Goal: Obtain resource: Download file/media

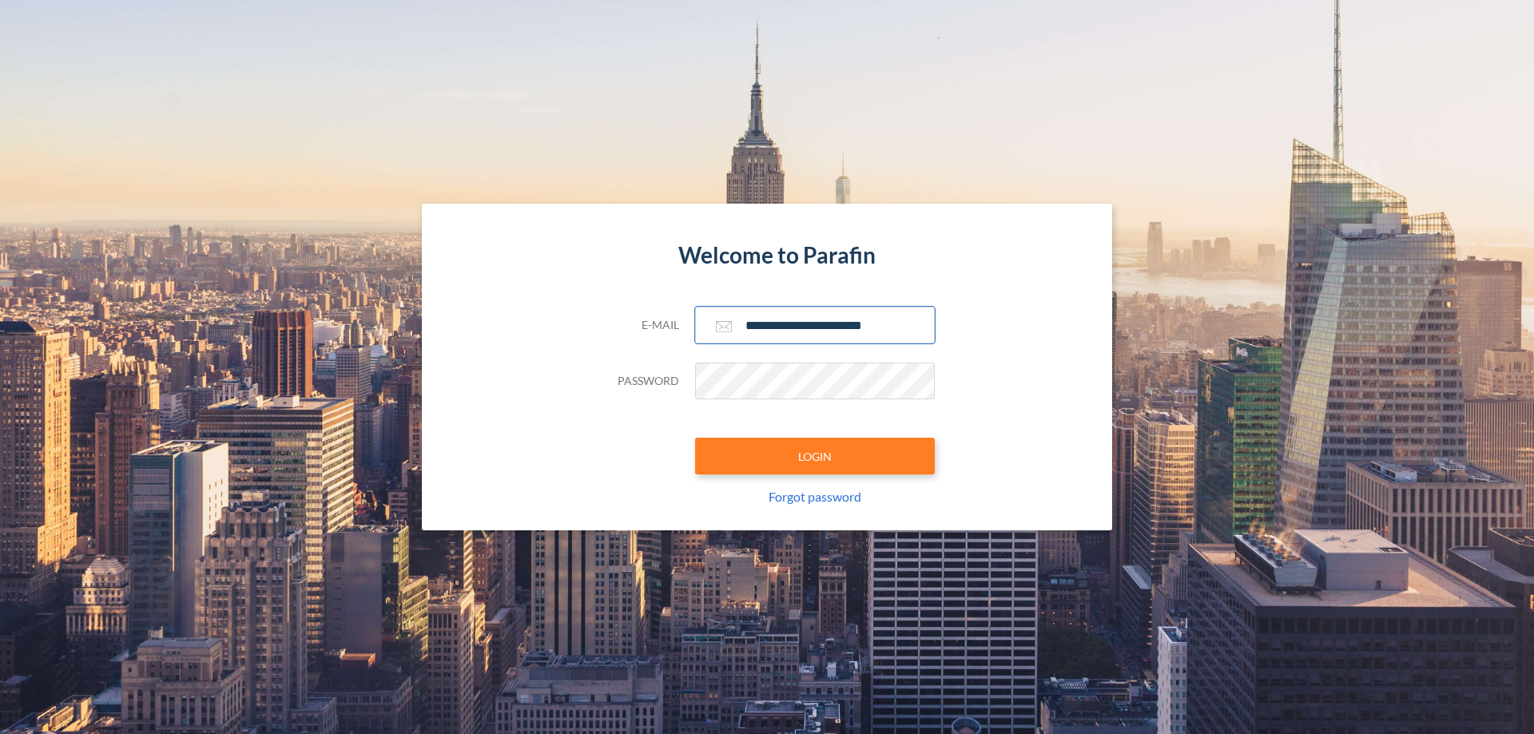
type input "**********"
click at [815, 456] on button "LOGIN" at bounding box center [815, 456] width 240 height 37
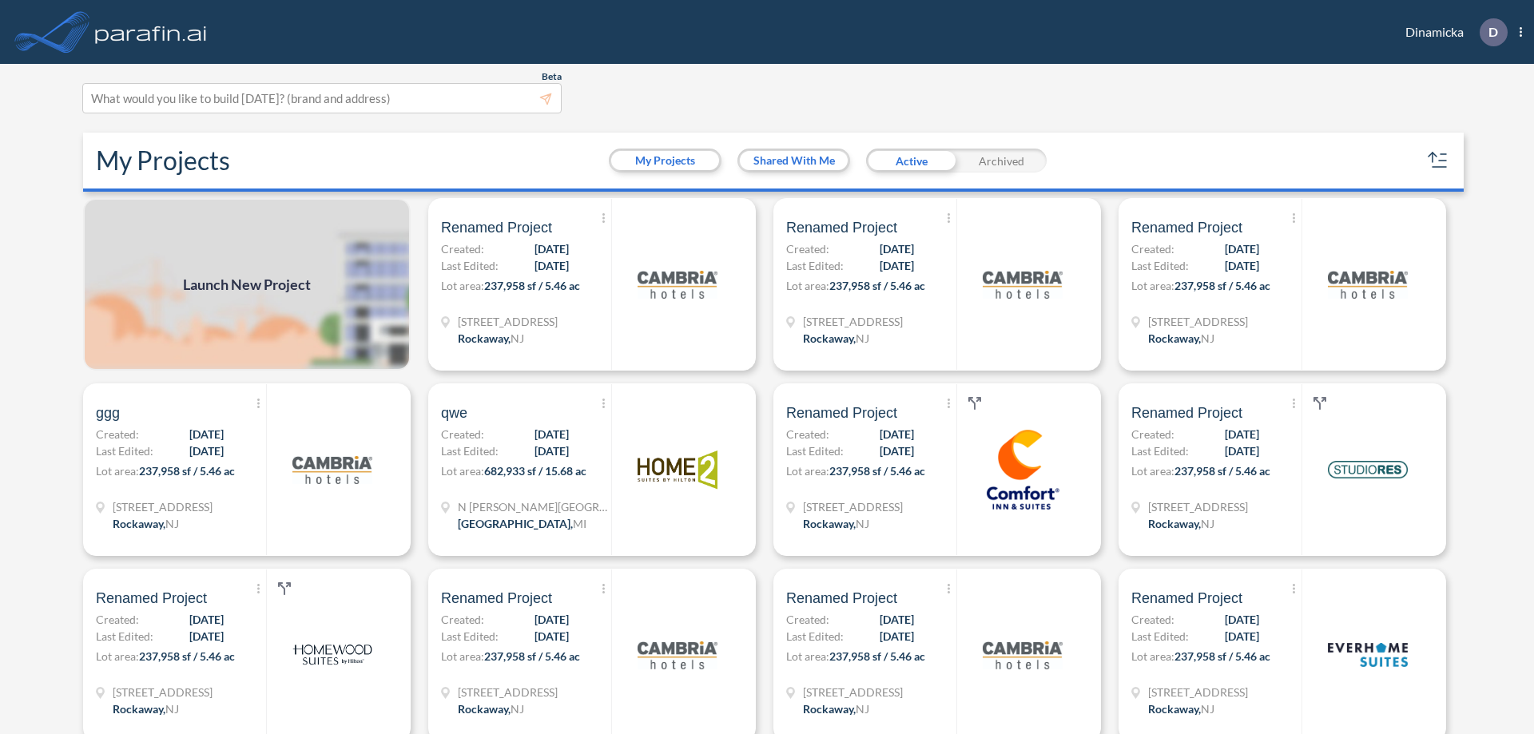
scroll to position [4, 0]
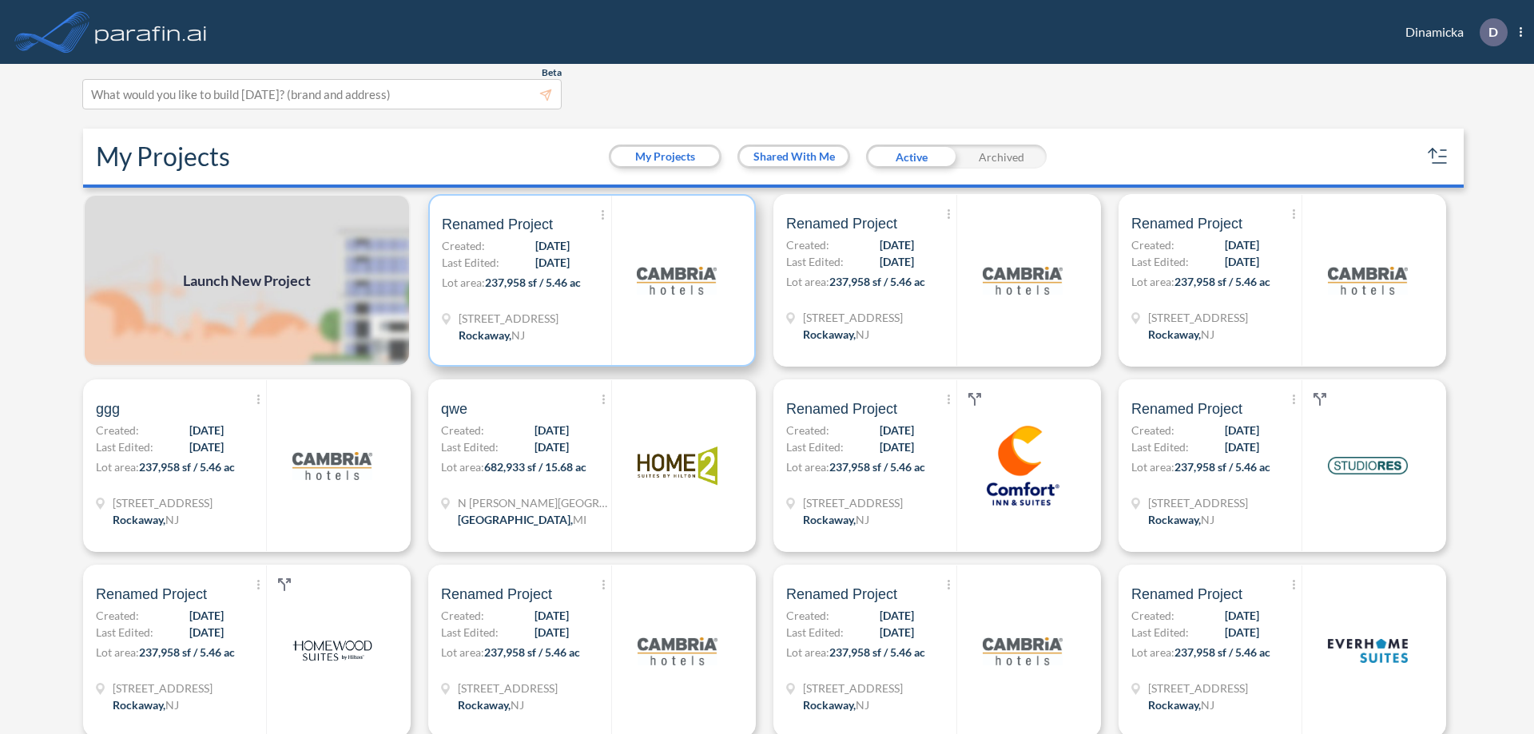
click at [589, 280] on p "Lot area: 237,958 sf / 5.46 ac" at bounding box center [526, 285] width 169 height 23
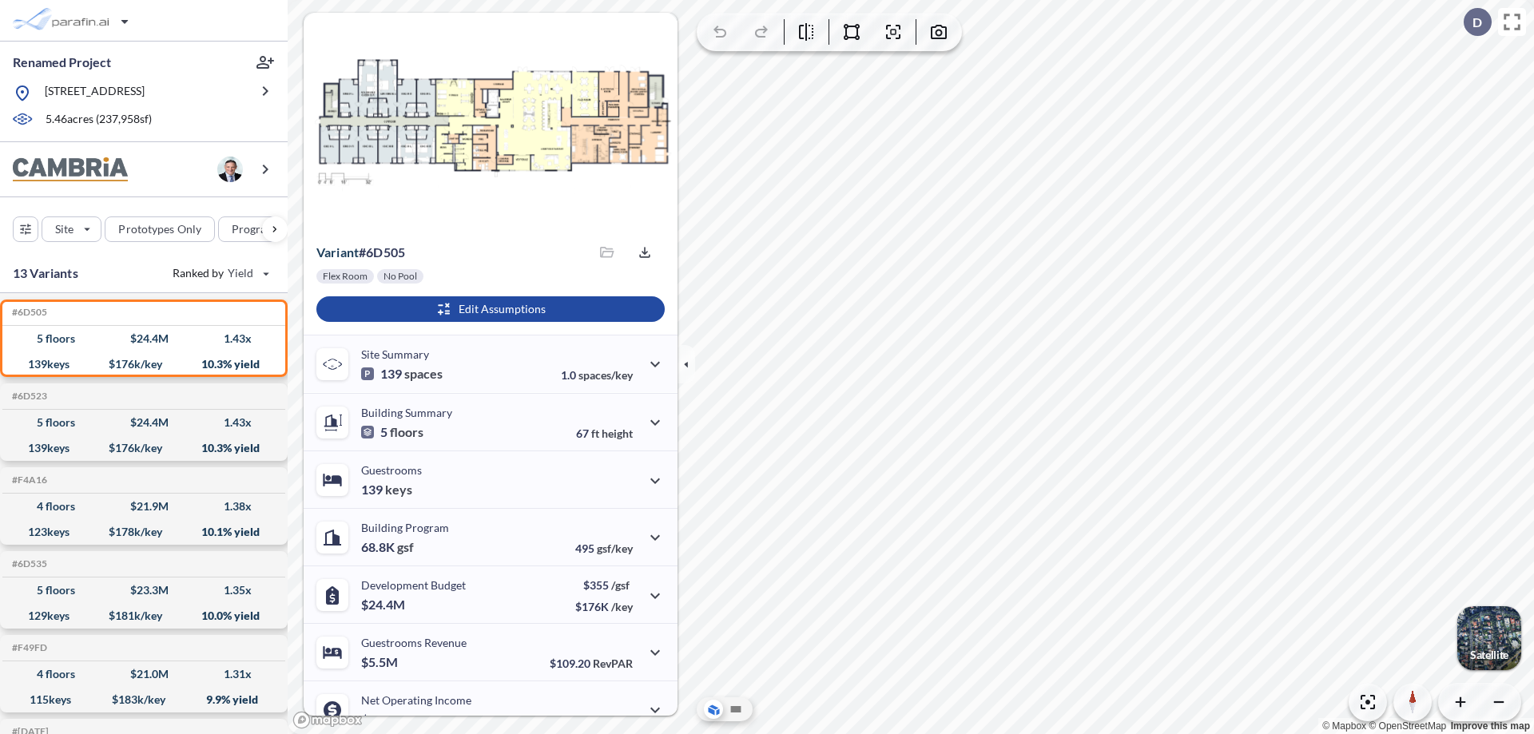
scroll to position [81, 0]
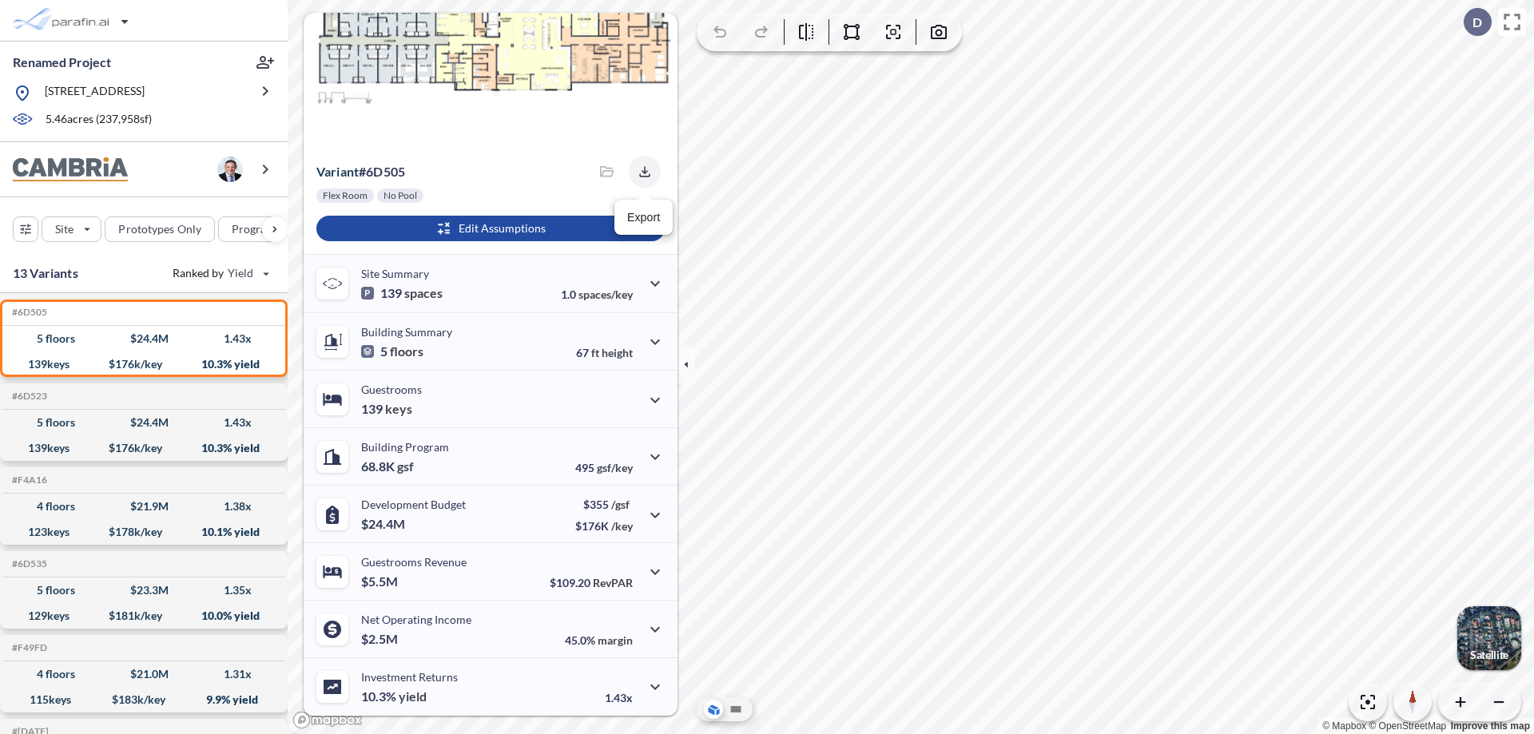
click at [640, 172] on icon "button" at bounding box center [644, 171] width 10 height 10
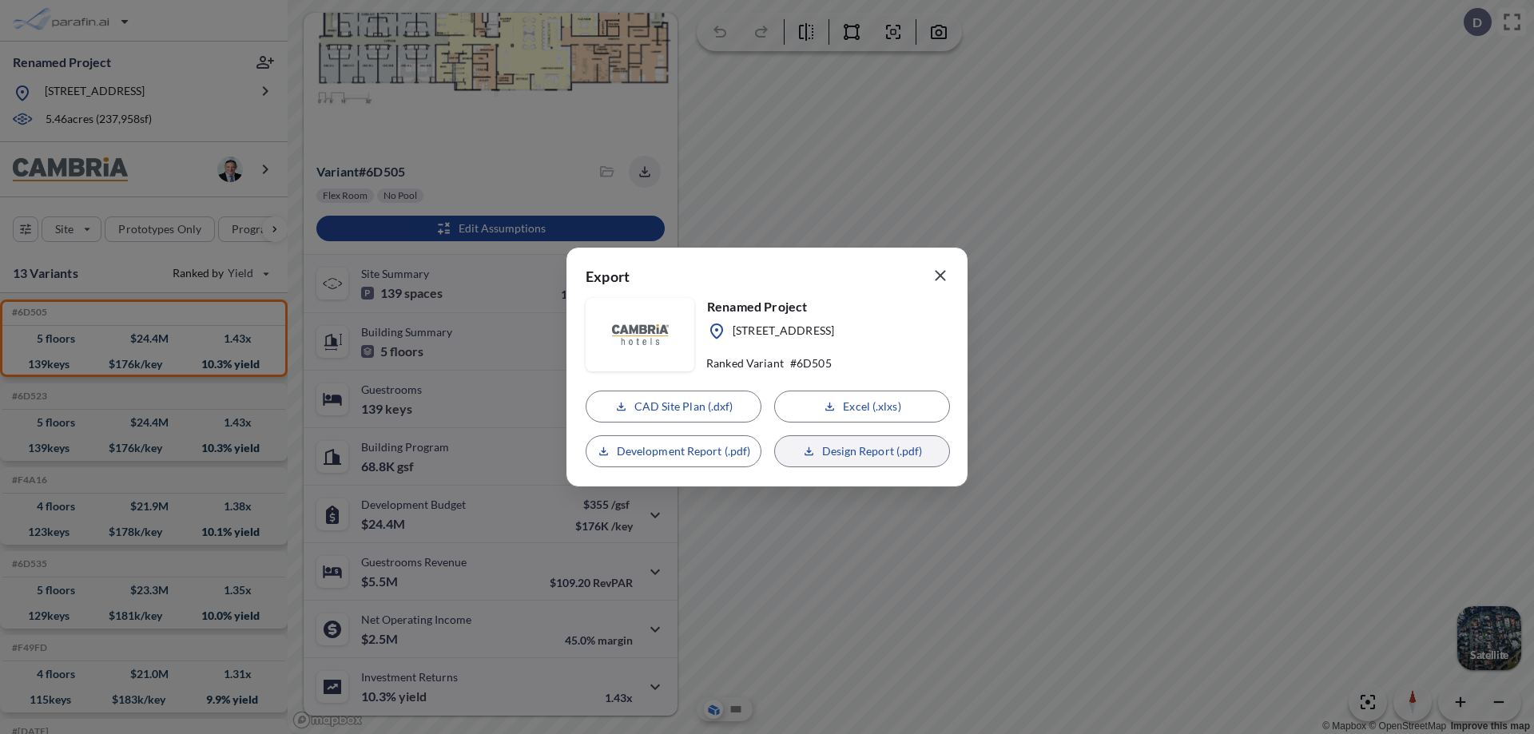
click at [862, 451] on p "Design Report (.pdf)" at bounding box center [872, 451] width 101 height 16
